Goal: Navigation & Orientation: Find specific page/section

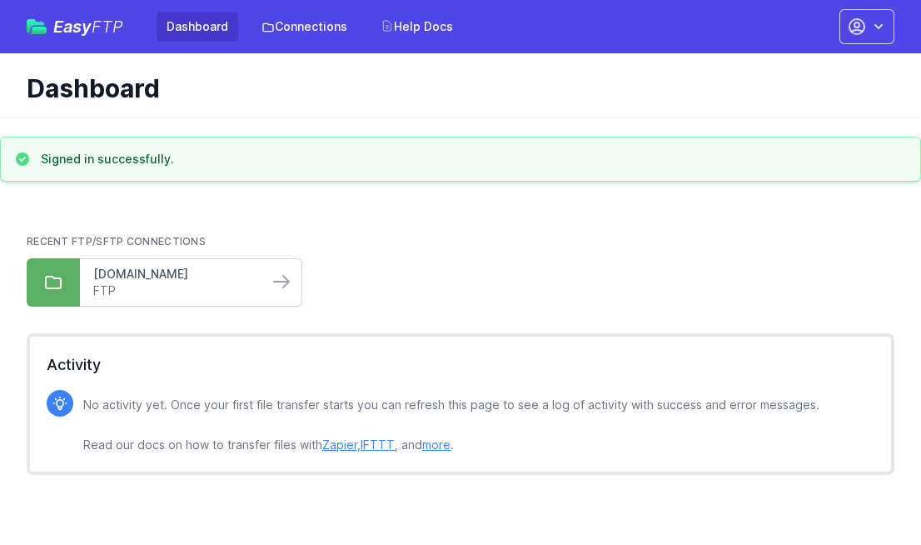
click at [193, 273] on link "[DOMAIN_NAME]" at bounding box center [174, 274] width 162 height 17
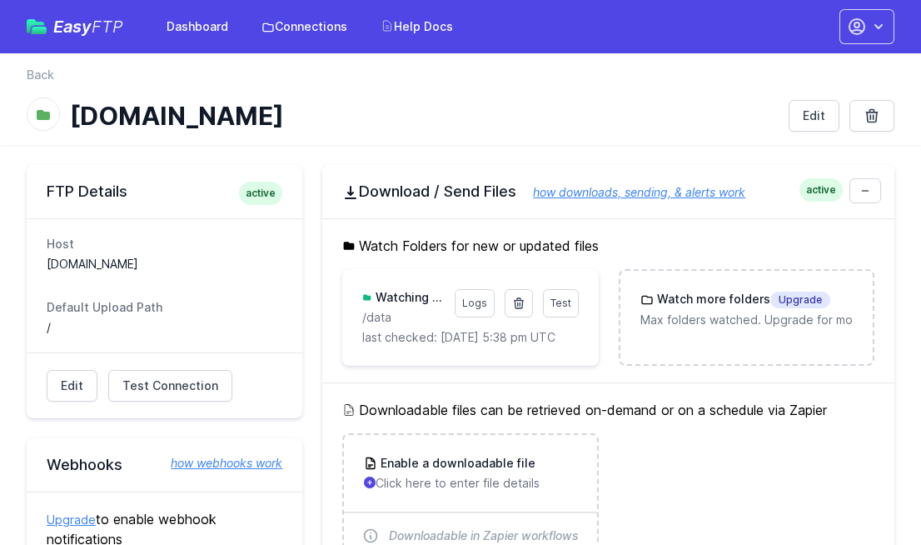
drag, startPoint x: 72, startPoint y: 114, endPoint x: 336, endPoint y: 117, distance: 263.9
click at [336, 117] on h1 "[DOMAIN_NAME]" at bounding box center [422, 116] width 705 height 30
copy h1 "[DOMAIN_NAME]"
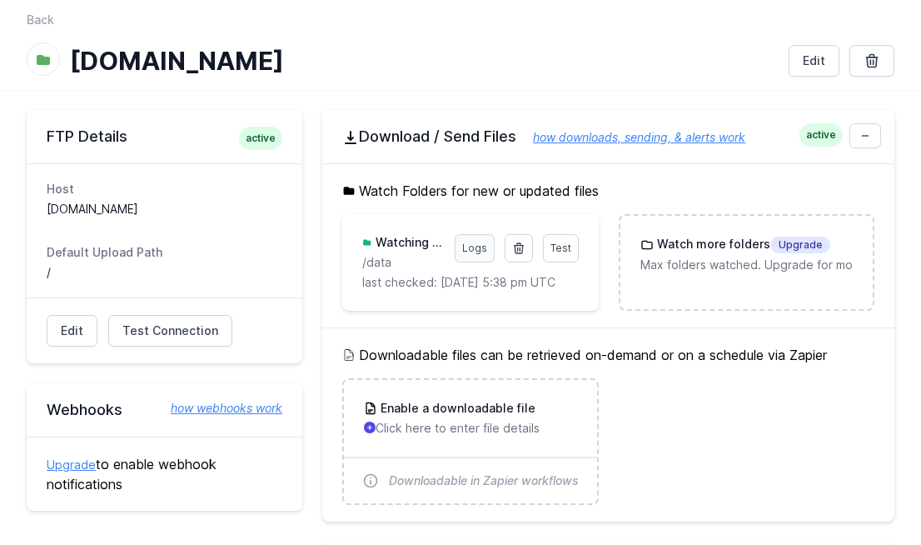
scroll to position [48, 0]
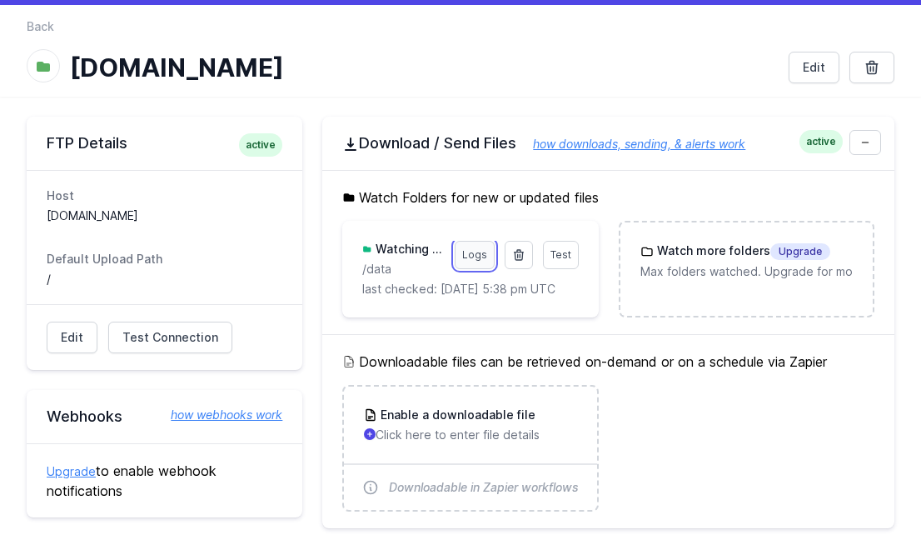
click at [476, 255] on link "Logs" at bounding box center [475, 255] width 40 height 28
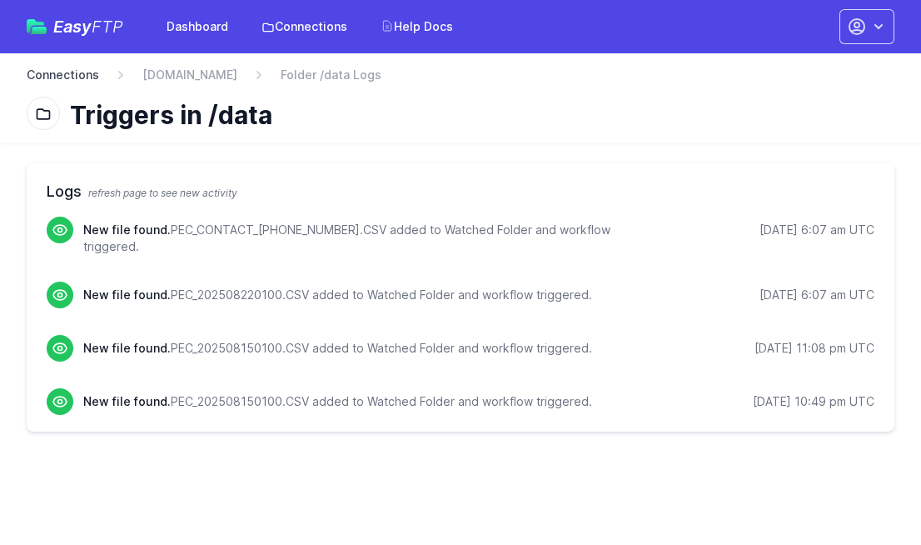
click at [78, 73] on link "Connections" at bounding box center [63, 75] width 72 height 17
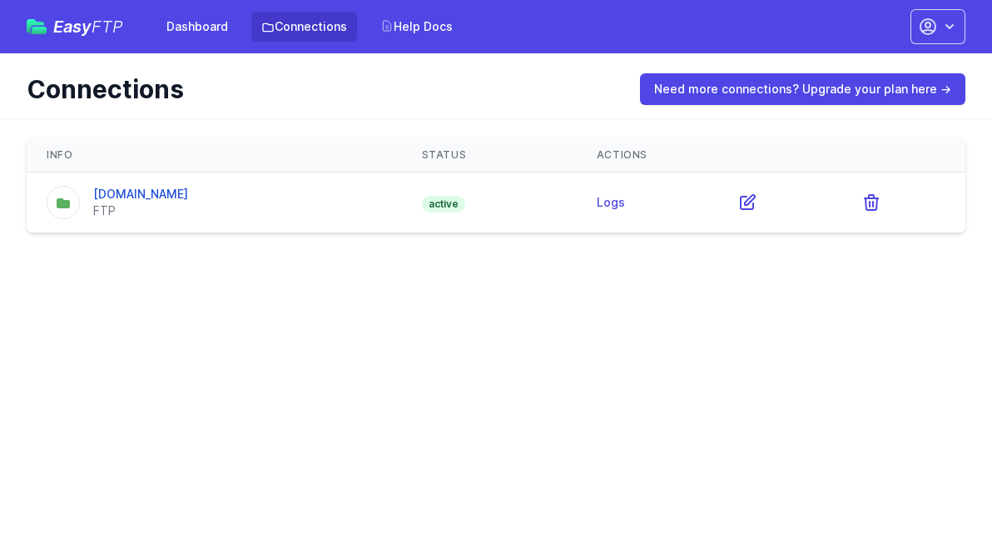
click at [76, 35] on span "Easy FTP" at bounding box center [88, 26] width 70 height 17
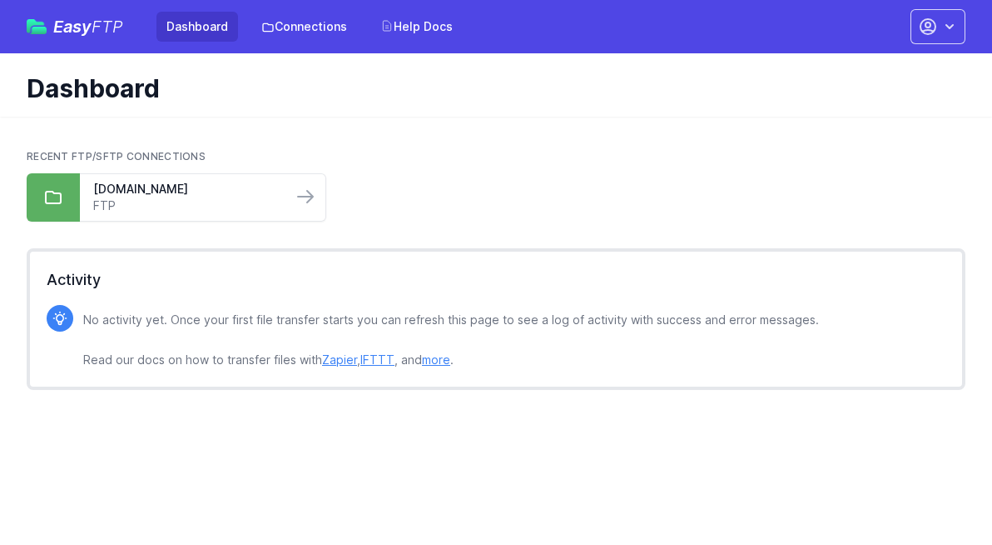
drag, startPoint x: 107, startPoint y: 27, endPoint x: 625, endPoint y: 2, distance: 518.5
click at [0, 0] on div "Easy FTP Dashboard Connections Help Docs Account Settings Your Profile Contact …" at bounding box center [496, 26] width 992 height 53
